Goal: Task Accomplishment & Management: Use online tool/utility

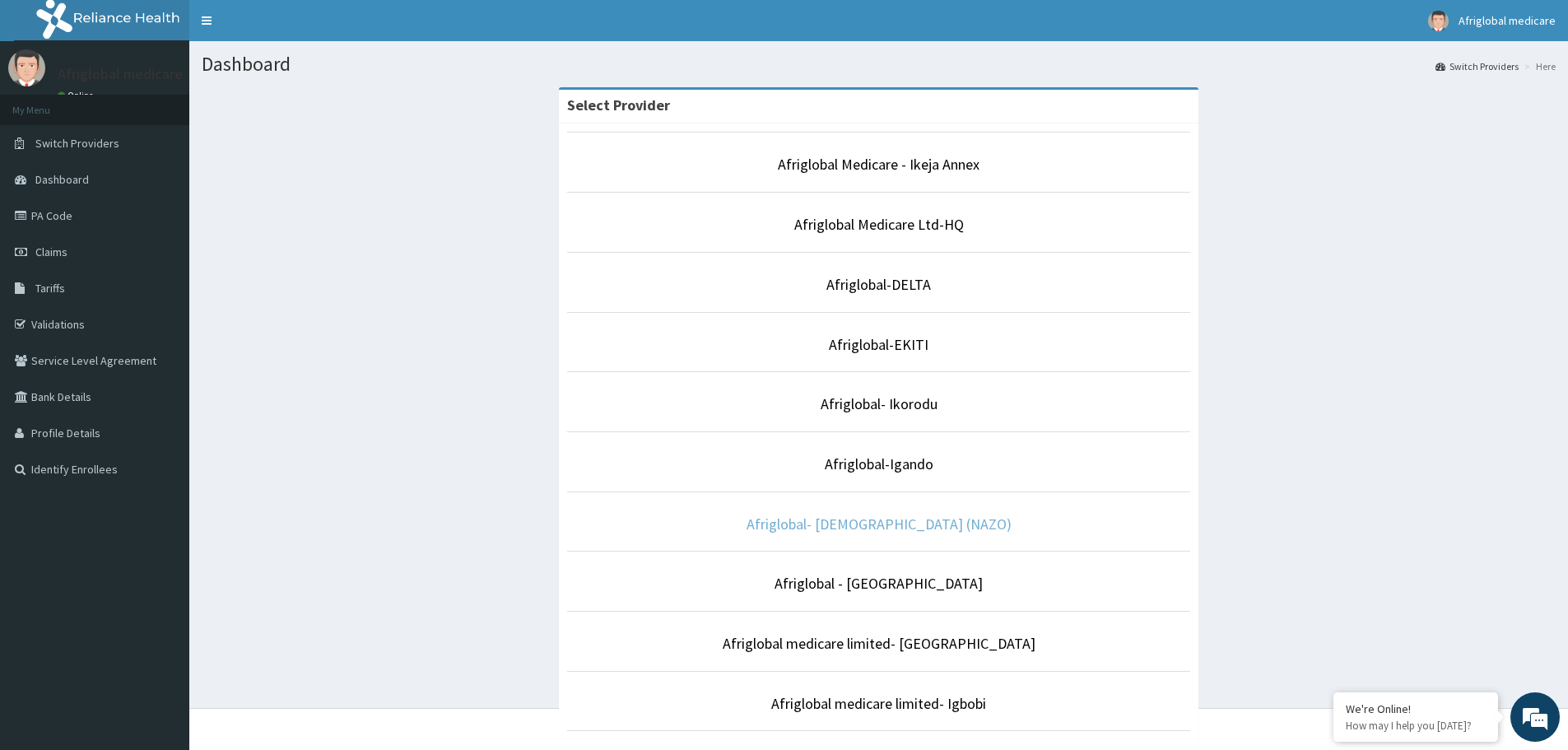
click at [895, 526] on link "Afriglobal- [DEMOGRAPHIC_DATA] (NAZO)" at bounding box center [879, 523] width 265 height 19
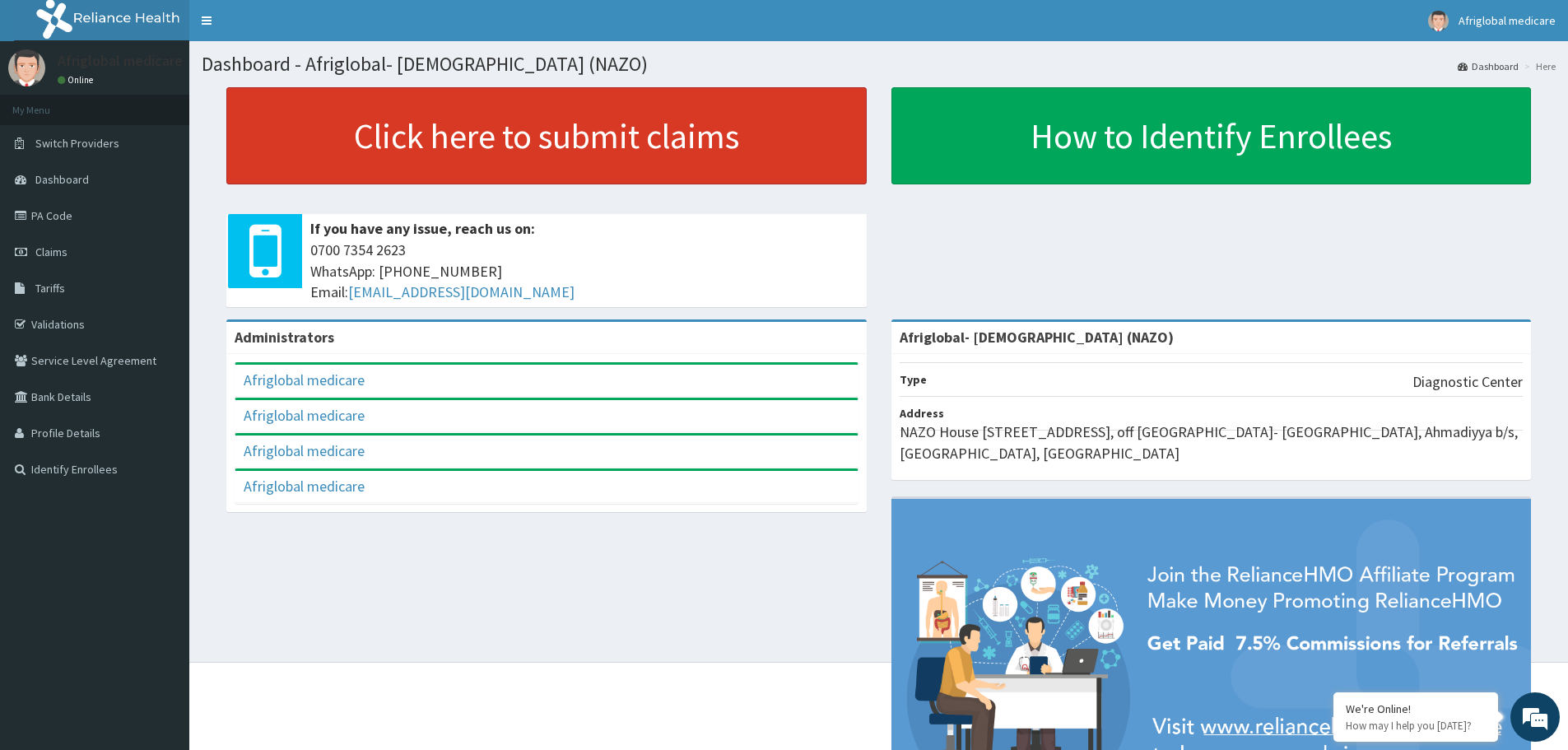
click at [508, 140] on link "Click here to submit claims" at bounding box center [546, 136] width 641 height 97
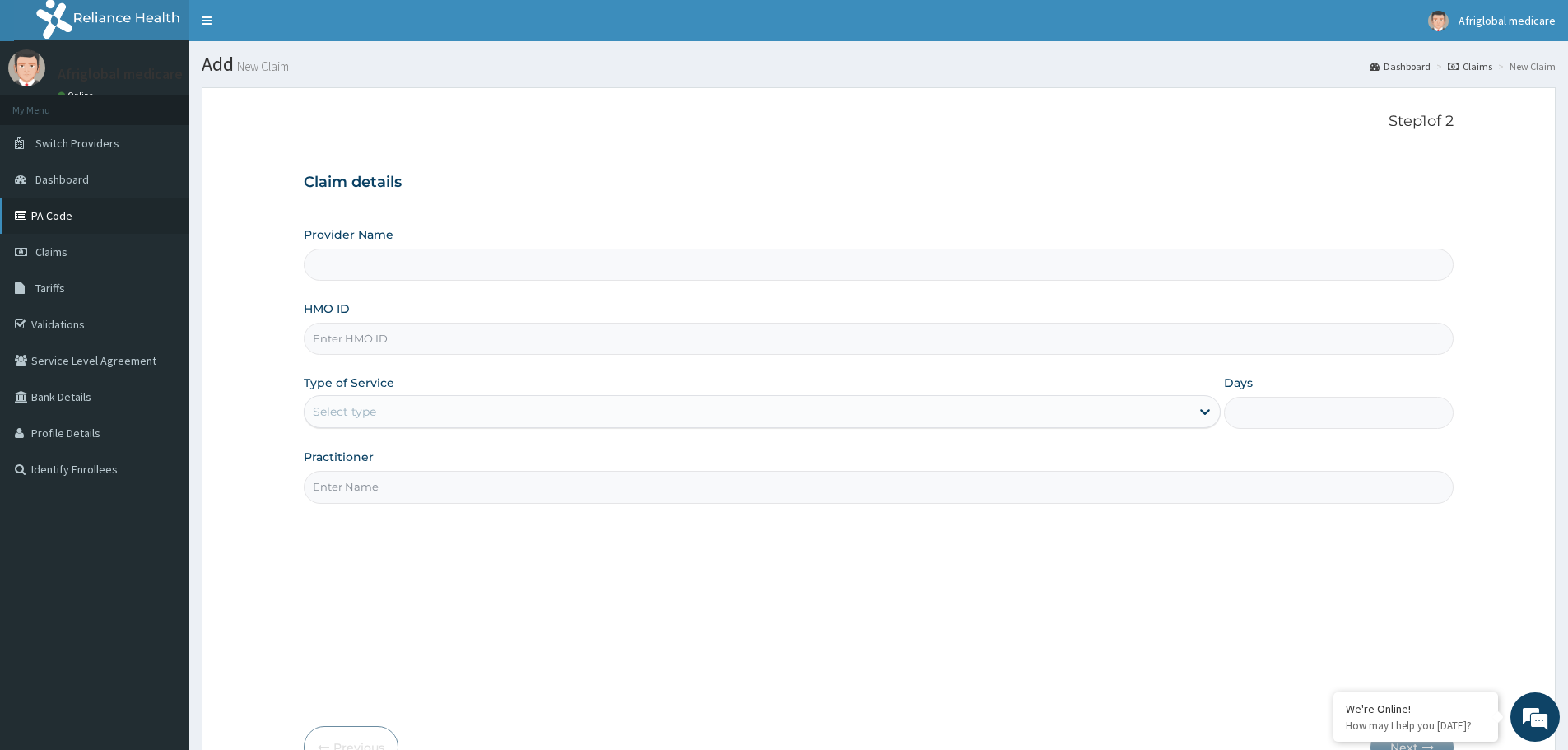
click at [34, 215] on link "PA Code" at bounding box center [94, 215] width 189 height 36
type input "Afriglobal- [DEMOGRAPHIC_DATA] (NAZO)"
